Goal: Task Accomplishment & Management: Manage account settings

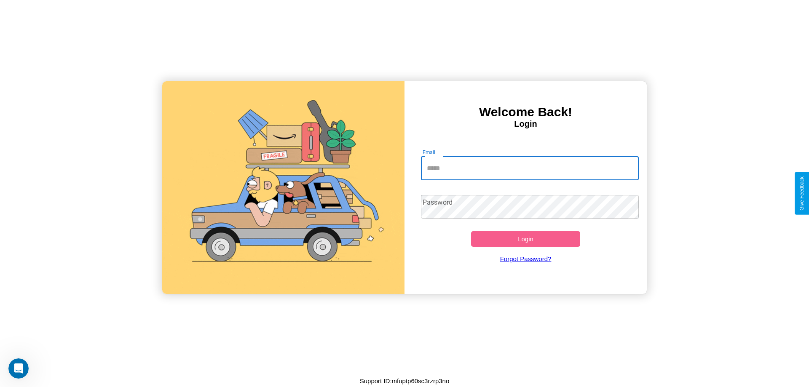
click at [530, 168] on input "Email" at bounding box center [530, 169] width 218 height 24
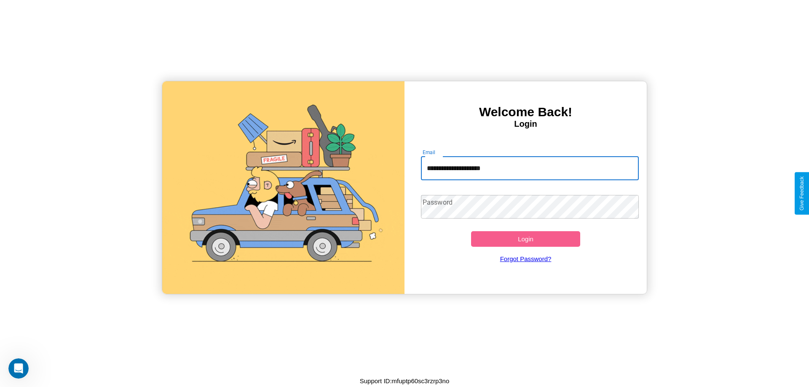
type input "**********"
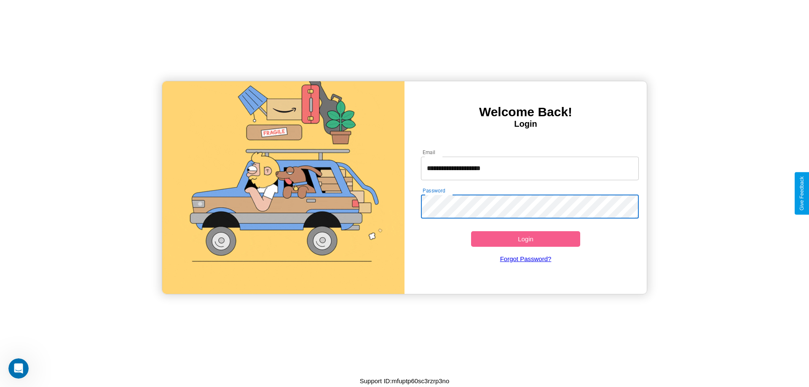
click at [526, 239] on button "Login" at bounding box center [525, 239] width 109 height 16
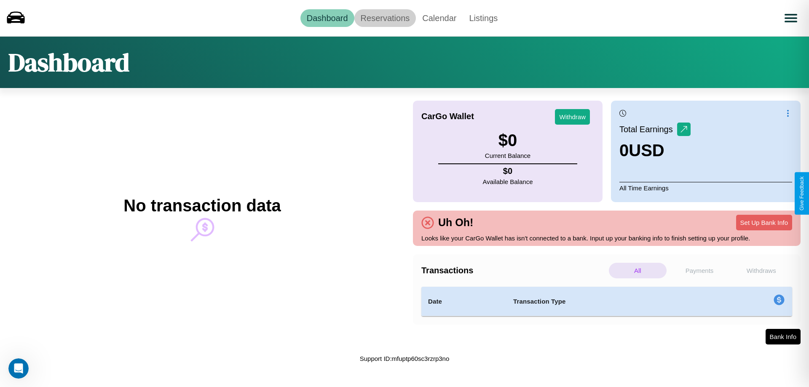
click at [385, 18] on link "Reservations" at bounding box center [385, 18] width 62 height 18
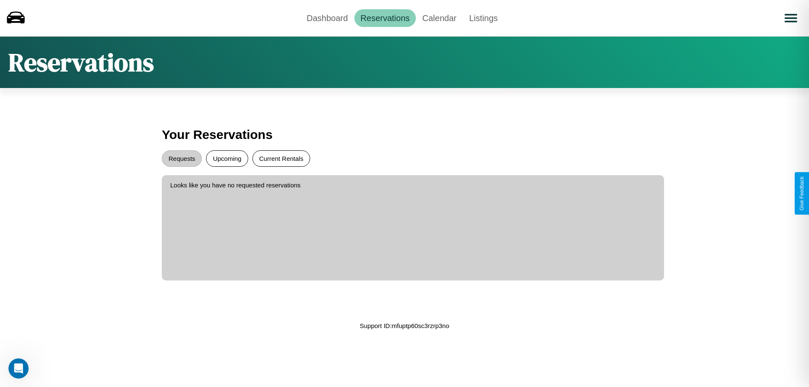
click at [281, 158] on button "Current Rentals" at bounding box center [281, 158] width 58 height 16
click at [182, 158] on button "Requests" at bounding box center [182, 158] width 40 height 16
click at [327, 18] on link "Dashboard" at bounding box center [327, 18] width 54 height 18
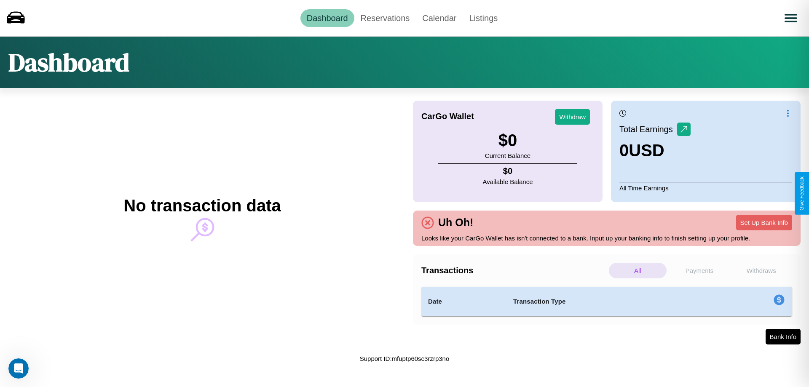
click at [761, 271] on p "Withdraws" at bounding box center [761, 271] width 58 height 16
click at [700, 271] on p "Payments" at bounding box center [700, 271] width 58 height 16
click at [764, 223] on button "Set Up Bank Info" at bounding box center [764, 223] width 56 height 16
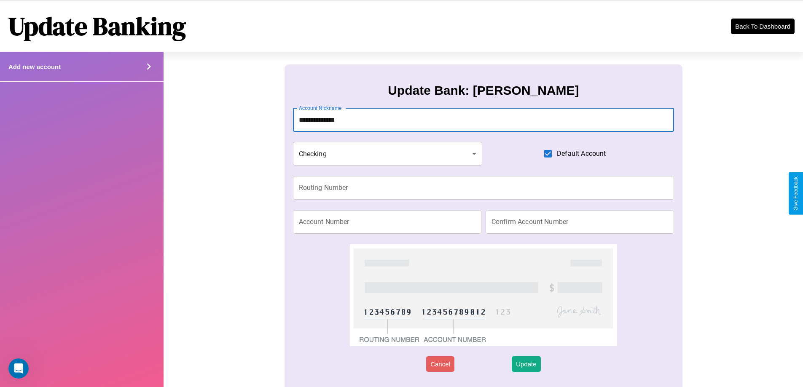
type input "**********"
